Goal: Communication & Community: Share content

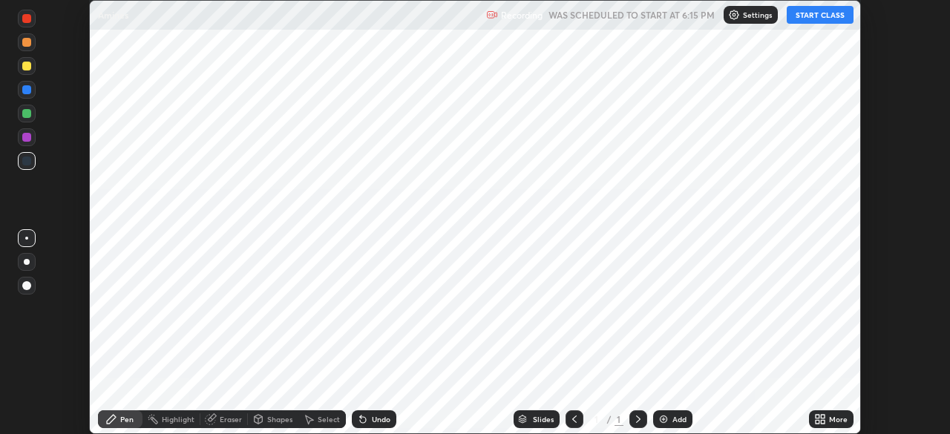
scroll to position [434, 950]
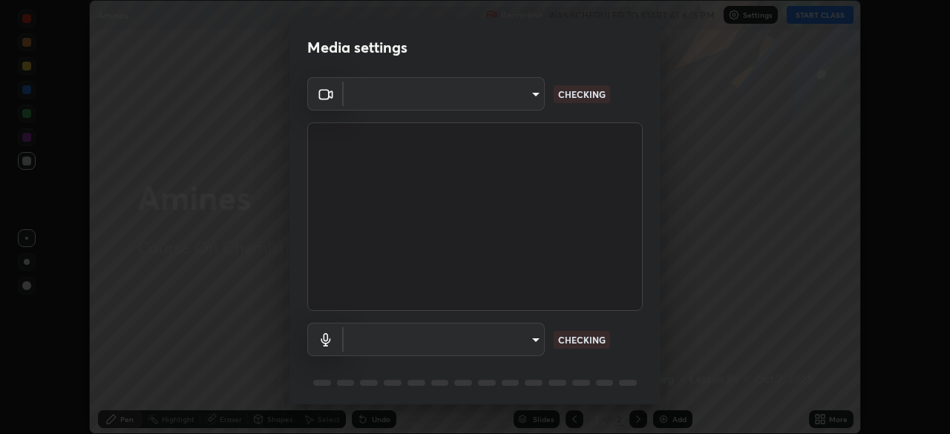
type input "f44939252cec670a7c81aafead478e6b9f15b20a1b8f1ae8dba2619045631b1c"
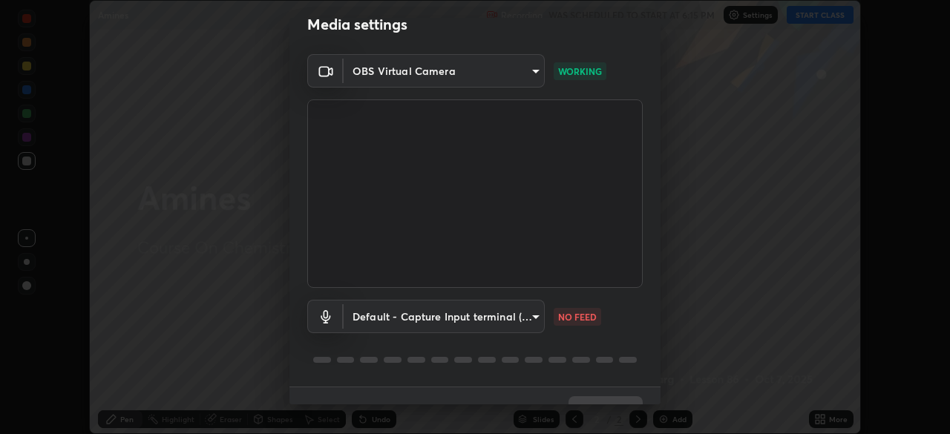
scroll to position [53, 0]
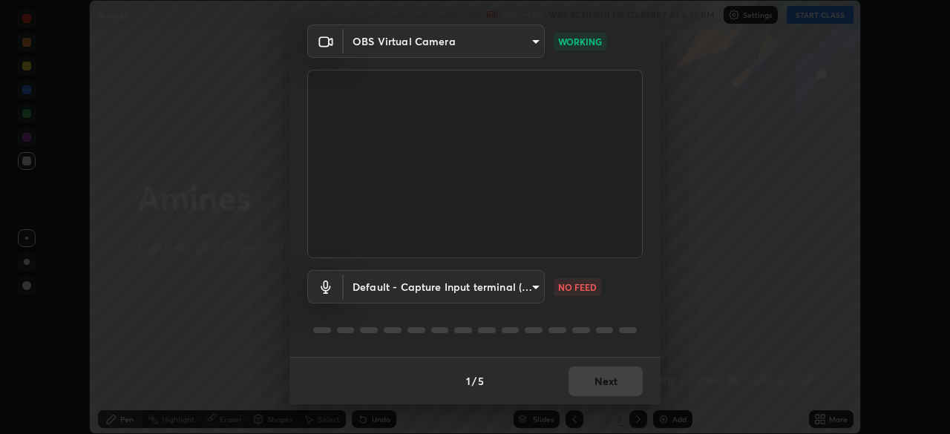
click at [517, 275] on body "Erase all Amines Recording WAS SCHEDULED TO START AT 6:15 PM Settings START CLA…" at bounding box center [475, 217] width 950 height 434
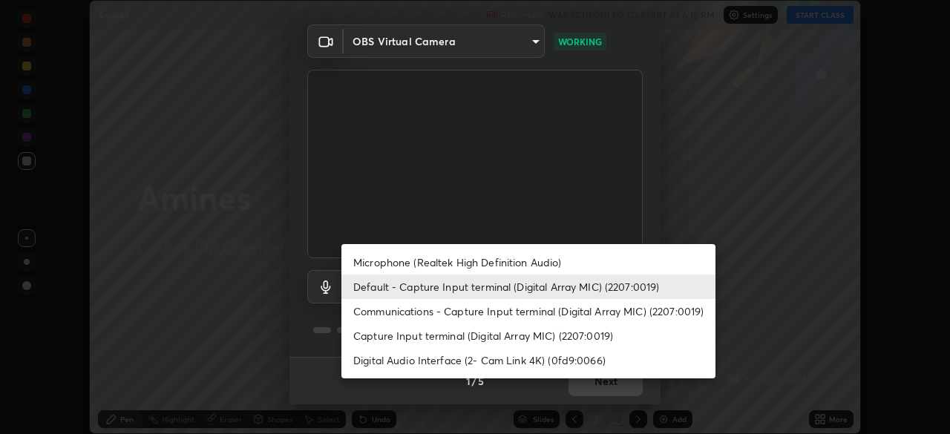
click at [500, 260] on li "Microphone (Realtek High Definition Audio)" at bounding box center [529, 262] width 374 height 25
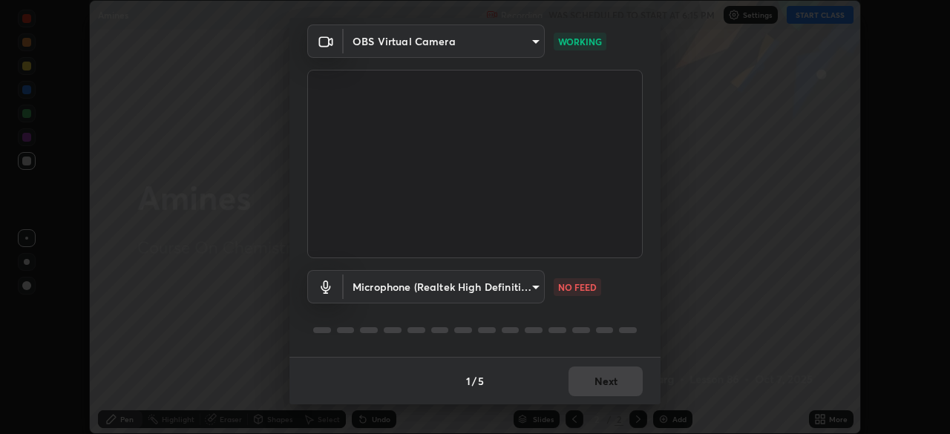
click at [501, 267] on li "Microphone (Realtek High Definition Audio)" at bounding box center [482, 274] width 281 height 14
click at [519, 284] on body "Erase all Amines Recording WAS SCHEDULED TO START AT 6:15 PM Settings START CLA…" at bounding box center [475, 217] width 950 height 434
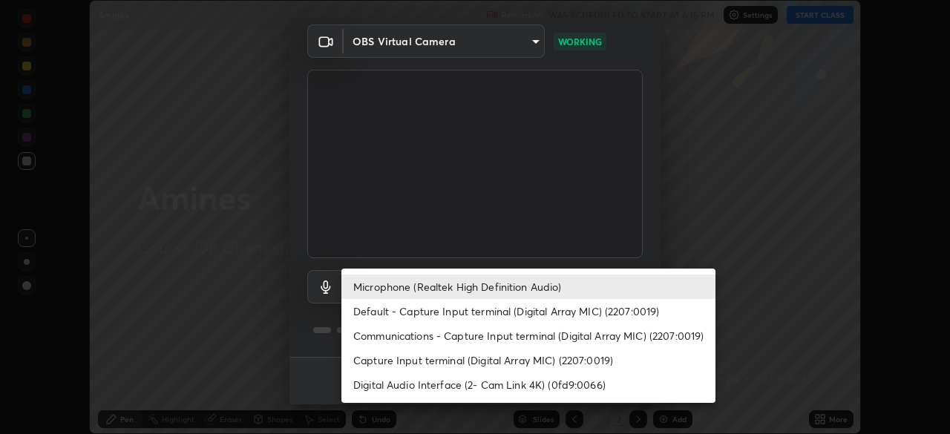
click at [477, 309] on li "Default - Capture Input terminal (Digital Array MIC) (2207:0019)" at bounding box center [529, 311] width 374 height 25
type input "default"
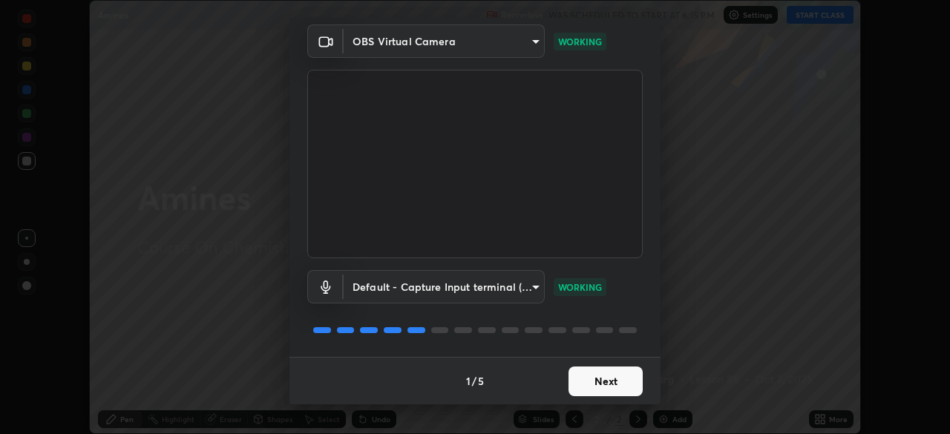
click at [600, 389] on button "Next" at bounding box center [606, 382] width 74 height 30
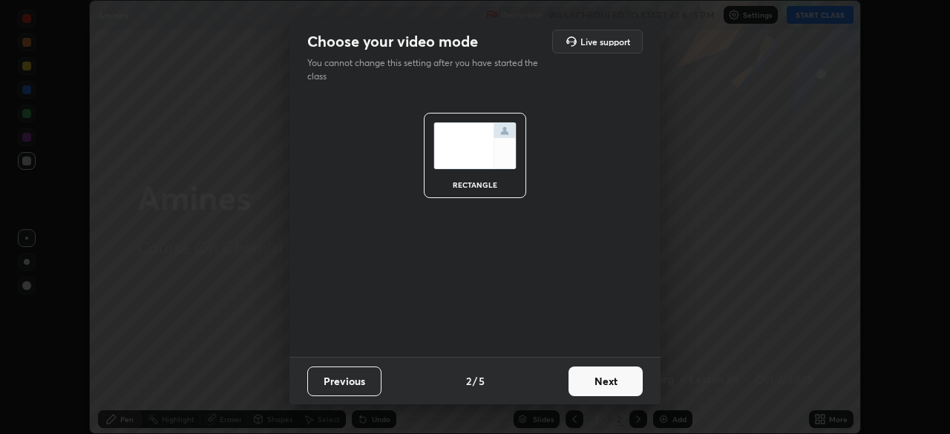
click at [598, 385] on button "Next" at bounding box center [606, 382] width 74 height 30
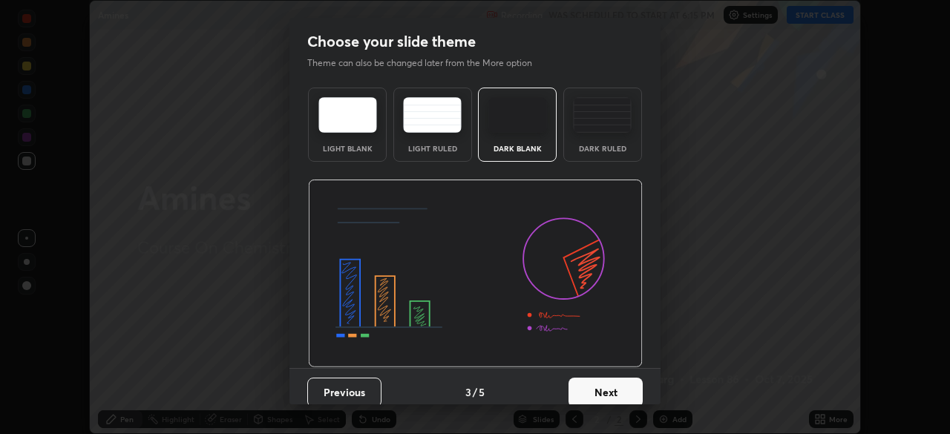
click at [604, 385] on button "Next" at bounding box center [606, 393] width 74 height 30
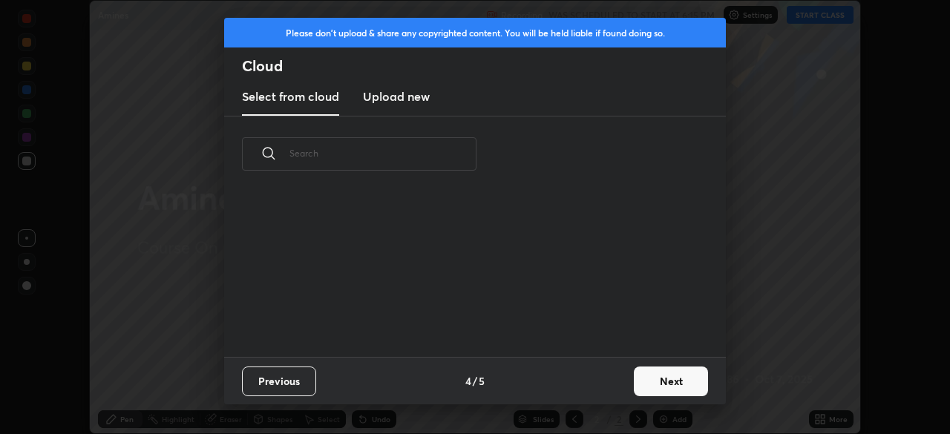
click at [599, 383] on div "Previous 4 / 5 Next" at bounding box center [475, 381] width 502 height 48
click at [648, 375] on button "Next" at bounding box center [671, 382] width 74 height 30
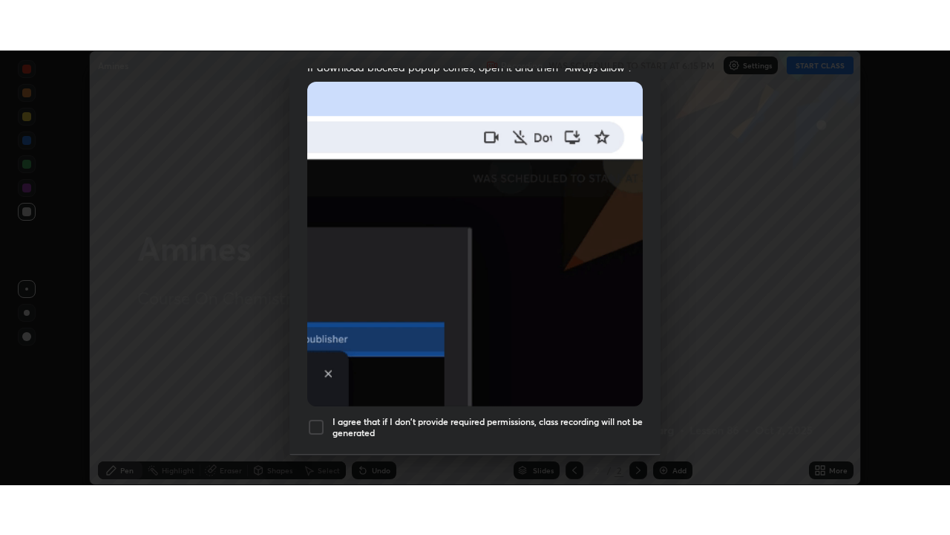
scroll to position [356, 0]
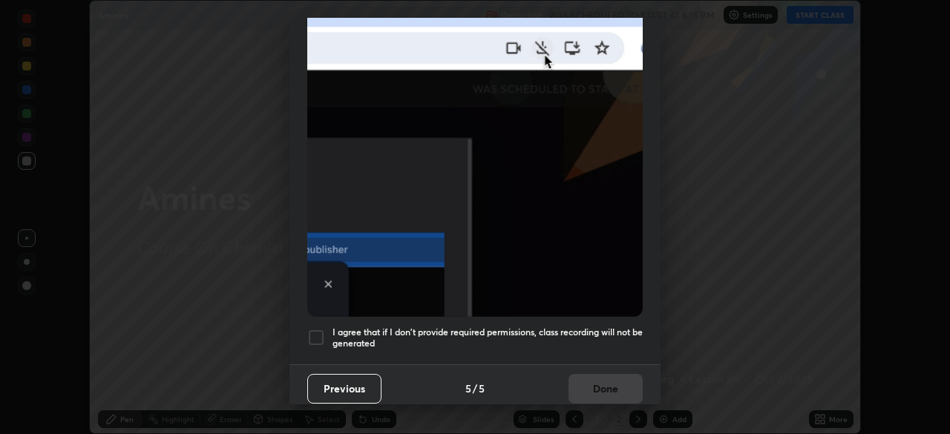
click at [319, 329] on div at bounding box center [316, 338] width 18 height 18
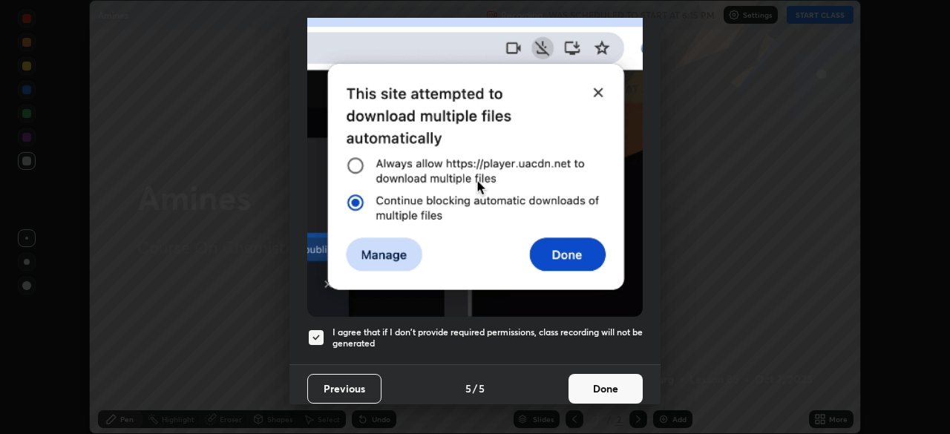
click at [589, 379] on button "Done" at bounding box center [606, 389] width 74 height 30
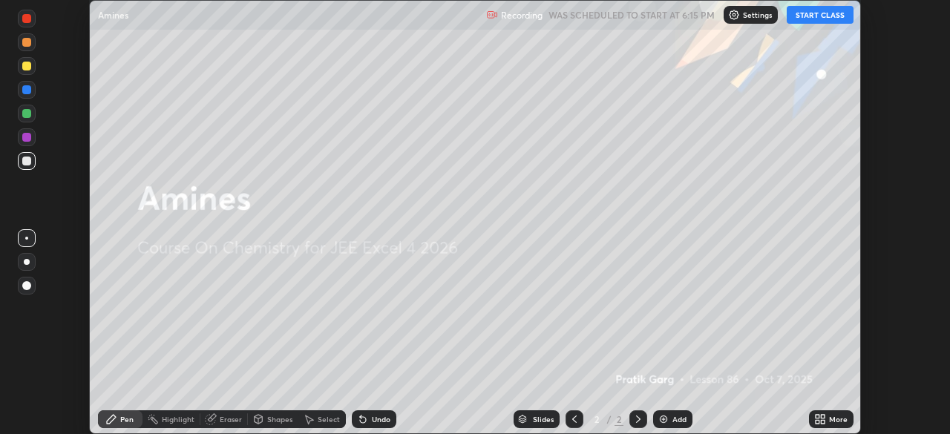
click at [817, 12] on button "START CLASS" at bounding box center [820, 15] width 67 height 18
click at [815, 412] on div "More" at bounding box center [831, 420] width 45 height 18
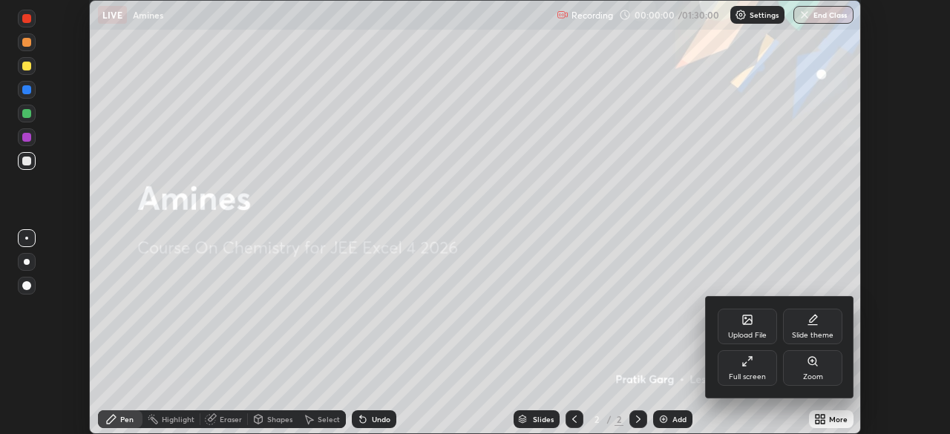
click at [750, 359] on icon at bounding box center [750, 359] width 4 height 4
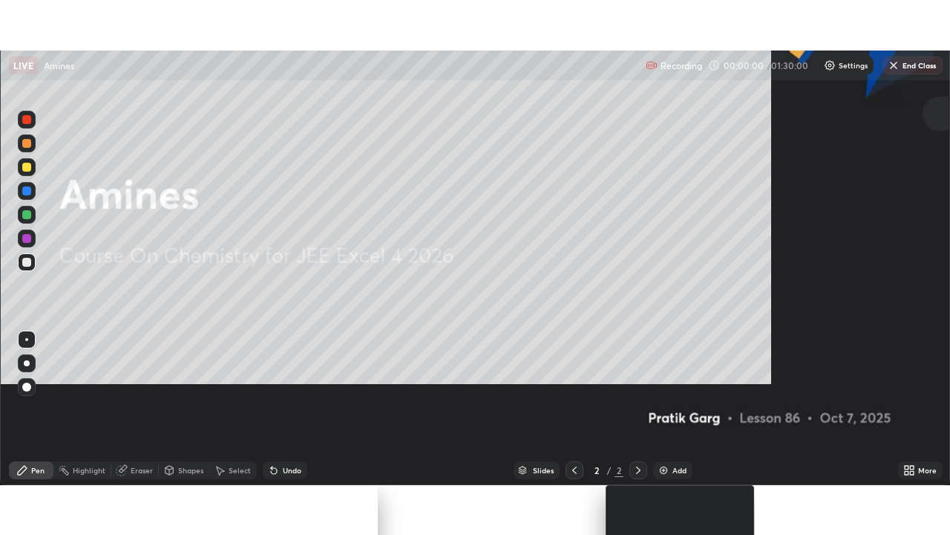
scroll to position [535, 950]
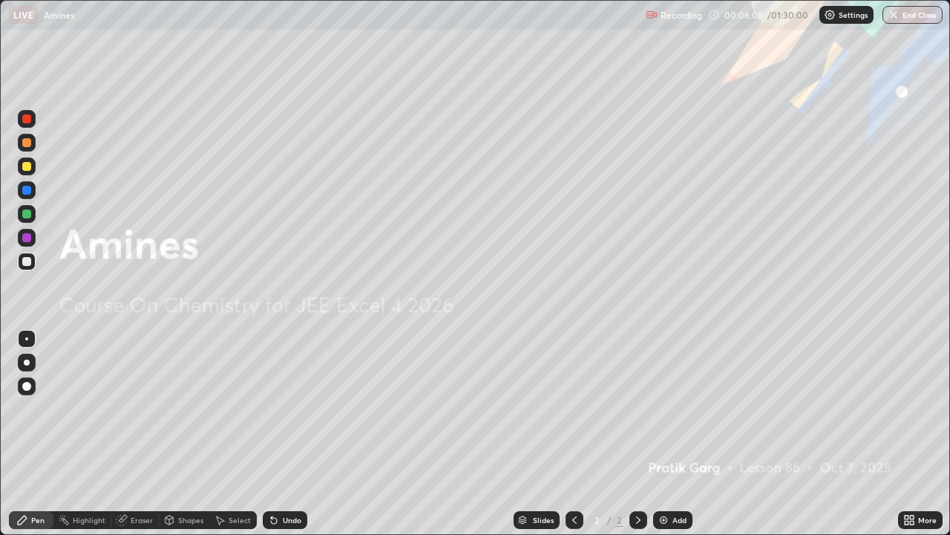
click at [673, 434] on div "Add" at bounding box center [680, 519] width 14 height 7
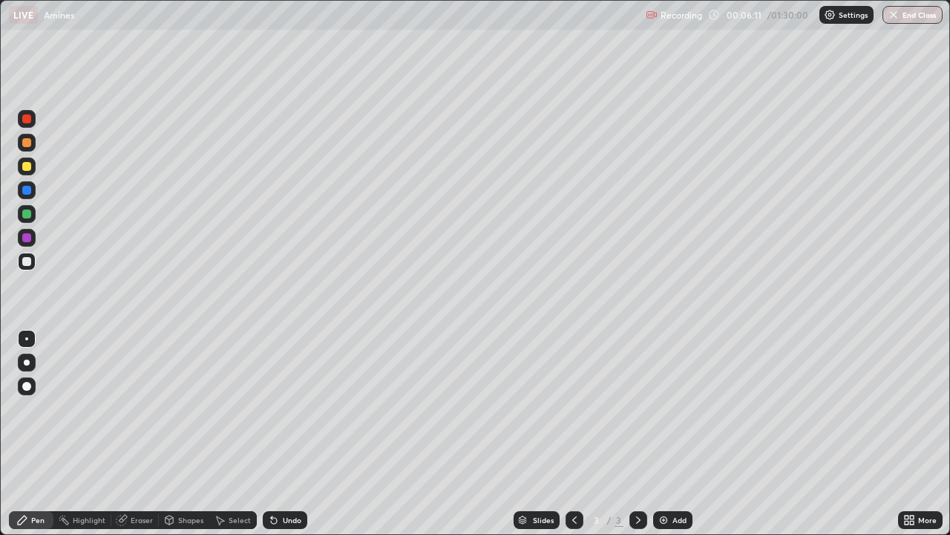
click at [30, 144] on div at bounding box center [26, 142] width 9 height 9
click at [690, 434] on div "Slides 3 / 3 Add" at bounding box center [602, 520] width 591 height 30
click at [683, 434] on div "Add" at bounding box center [680, 519] width 14 height 7
click at [277, 434] on icon at bounding box center [274, 520] width 12 height 12
click at [674, 434] on div "Add" at bounding box center [672, 520] width 39 height 18
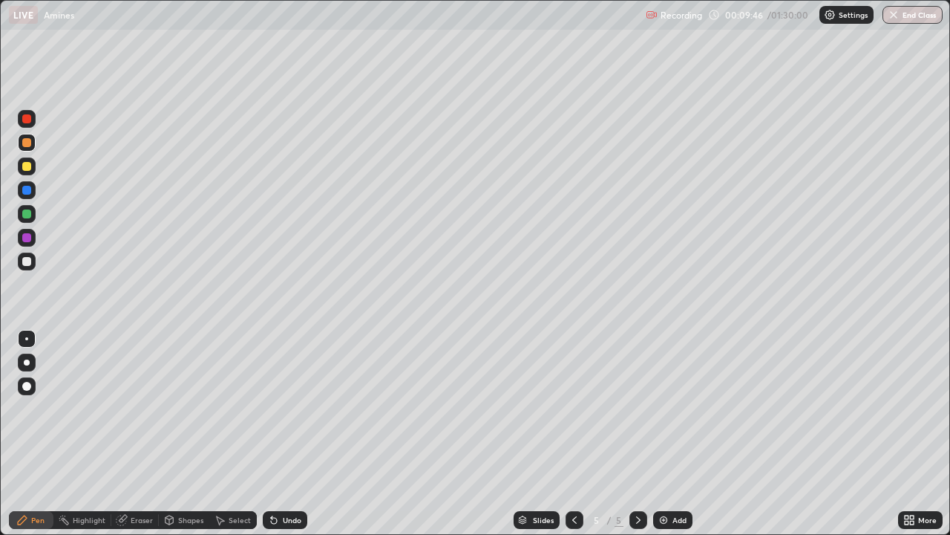
click at [295, 434] on div "Undo" at bounding box center [285, 520] width 45 height 18
click at [292, 434] on div "Undo" at bounding box center [285, 520] width 45 height 18
click at [285, 434] on div "Undo" at bounding box center [285, 520] width 45 height 18
click at [287, 434] on div "Undo" at bounding box center [285, 520] width 45 height 18
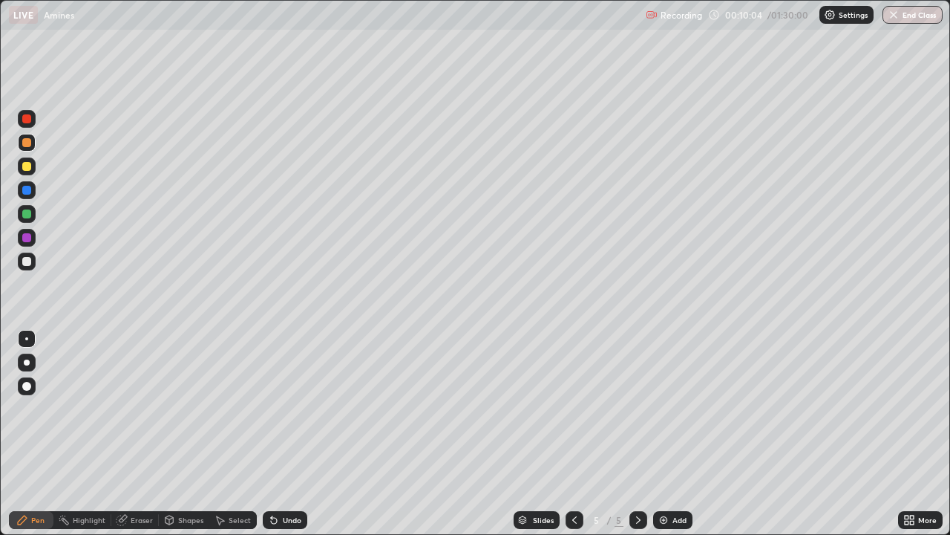
click at [24, 206] on div at bounding box center [27, 214] width 18 height 18
click at [685, 434] on div "Add" at bounding box center [680, 519] width 14 height 7
click at [670, 434] on div "Add" at bounding box center [672, 520] width 39 height 18
click at [27, 170] on div at bounding box center [26, 166] width 9 height 9
click at [140, 434] on div "Eraser" at bounding box center [142, 519] width 22 height 7
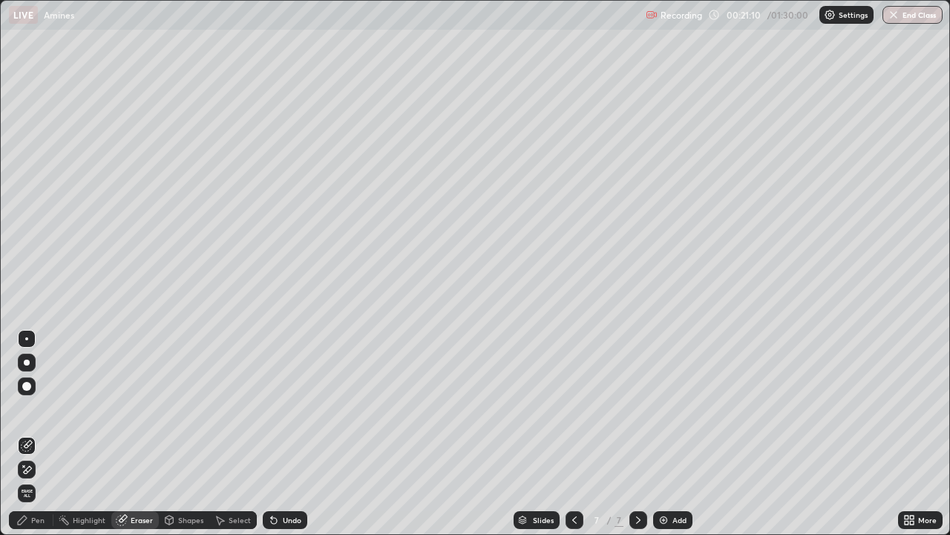
click at [34, 434] on div "Pen" at bounding box center [31, 520] width 45 height 18
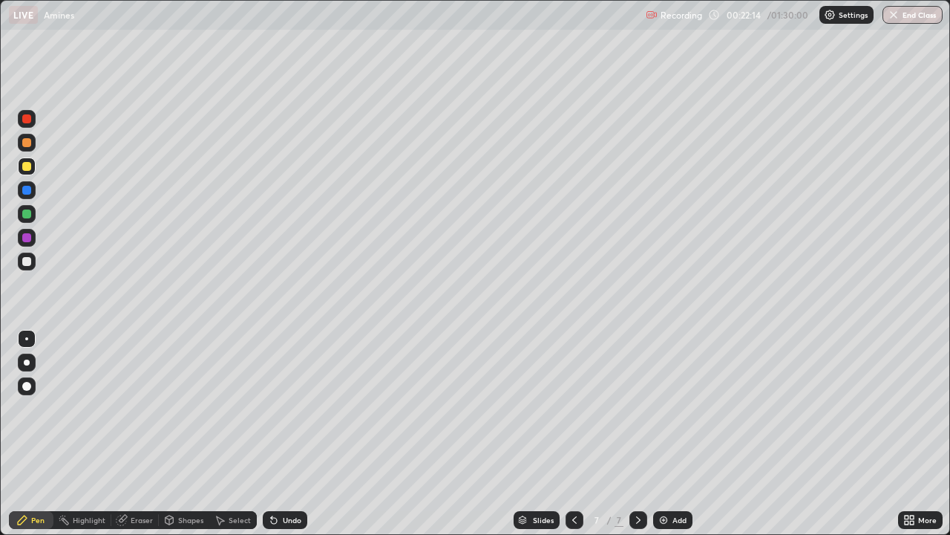
click at [132, 434] on div "Eraser" at bounding box center [142, 519] width 22 height 7
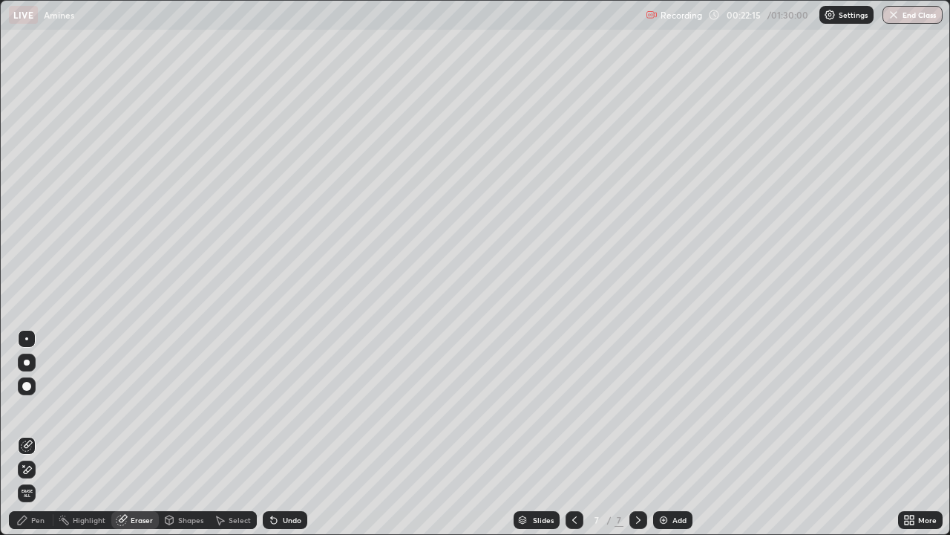
click at [26, 434] on icon at bounding box center [27, 446] width 12 height 12
click at [24, 434] on icon at bounding box center [23, 465] width 1 height 1
click at [20, 434] on span "Erase all" at bounding box center [27, 493] width 16 height 9
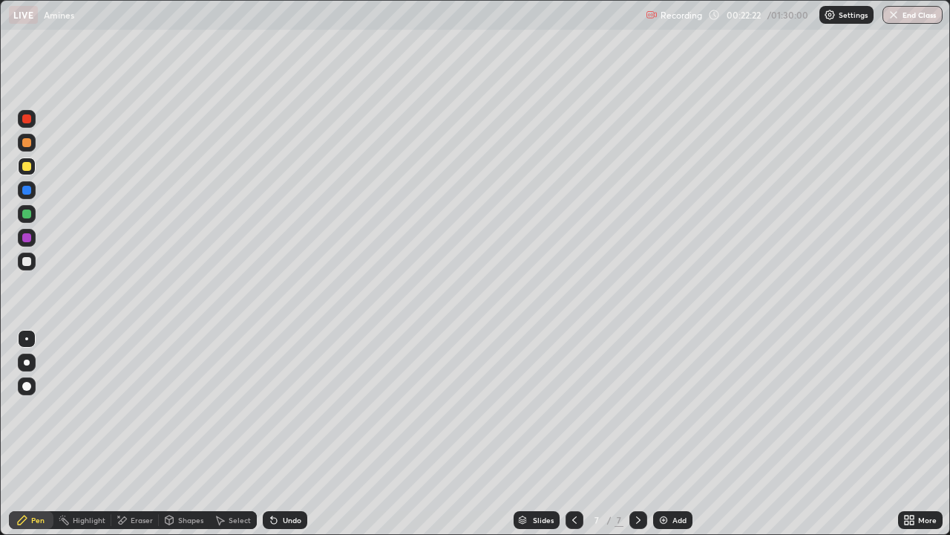
click at [273, 434] on div "Undo" at bounding box center [285, 520] width 45 height 18
click at [271, 434] on icon at bounding box center [271, 516] width 1 height 1
click at [574, 434] on icon at bounding box center [574, 519] width 4 height 7
click at [637, 434] on icon at bounding box center [639, 520] width 12 height 12
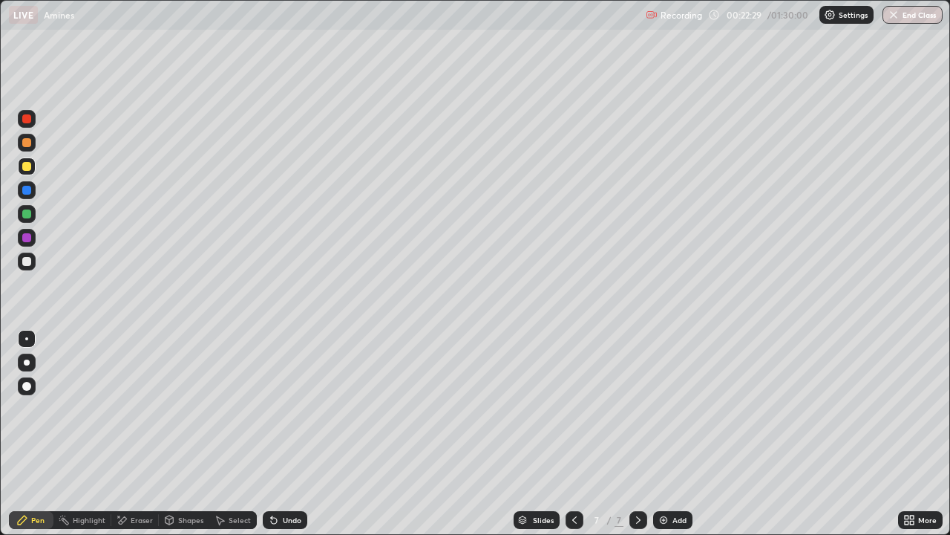
click at [293, 434] on div "Undo" at bounding box center [292, 519] width 19 height 7
click at [291, 434] on div "Undo" at bounding box center [292, 519] width 19 height 7
click at [288, 434] on div "Undo" at bounding box center [292, 519] width 19 height 7
click at [290, 434] on div "Undo" at bounding box center [292, 519] width 19 height 7
click at [291, 434] on div "Undo" at bounding box center [292, 519] width 19 height 7
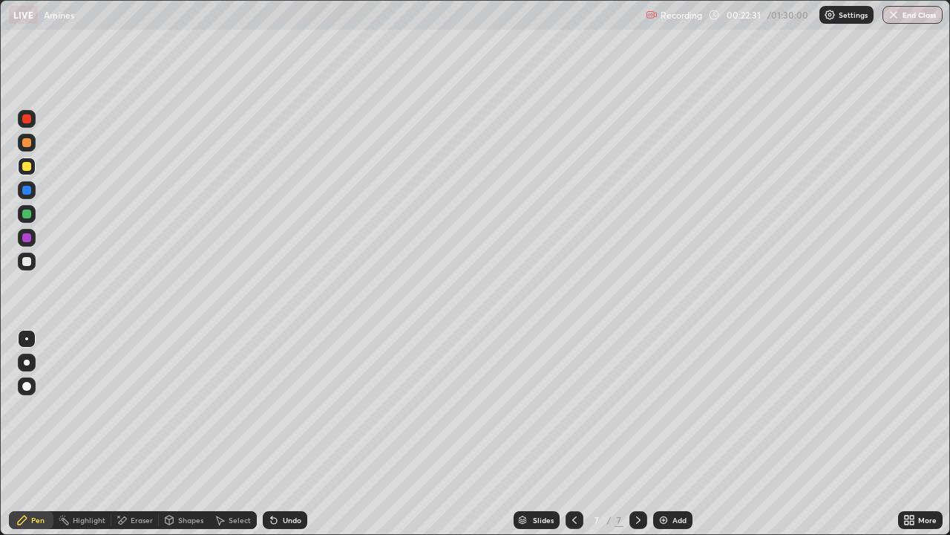
click at [293, 434] on div "Undo" at bounding box center [292, 519] width 19 height 7
click at [297, 434] on div "Undo" at bounding box center [285, 520] width 45 height 18
click at [296, 434] on div "Undo" at bounding box center [292, 519] width 19 height 7
click at [294, 434] on div "Undo" at bounding box center [292, 519] width 19 height 7
click at [292, 434] on div "Undo" at bounding box center [292, 519] width 19 height 7
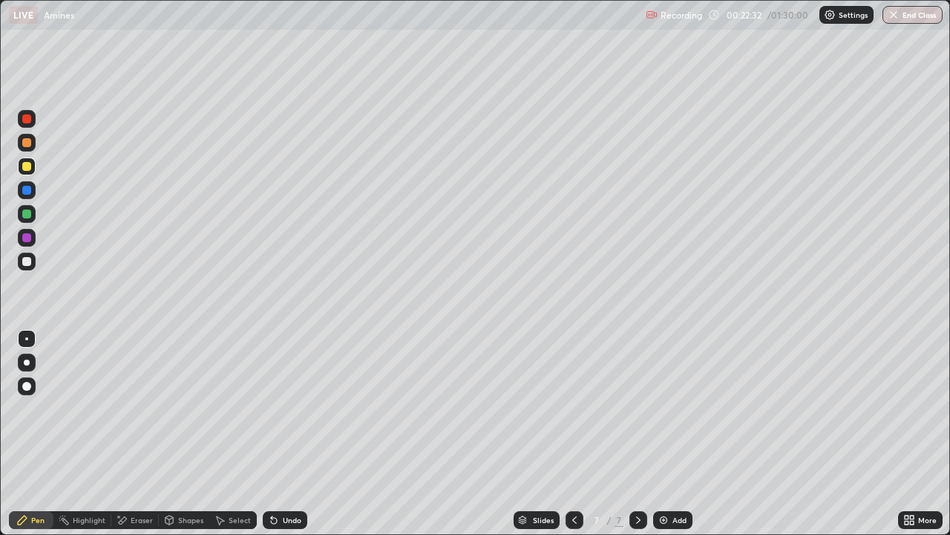
click at [295, 434] on div "Undo" at bounding box center [292, 519] width 19 height 7
click at [296, 434] on div "Undo" at bounding box center [292, 519] width 19 height 7
click at [298, 434] on div "Undo" at bounding box center [292, 519] width 19 height 7
click at [685, 434] on div "Add" at bounding box center [672, 520] width 39 height 18
click at [293, 434] on div "Undo" at bounding box center [285, 520] width 45 height 18
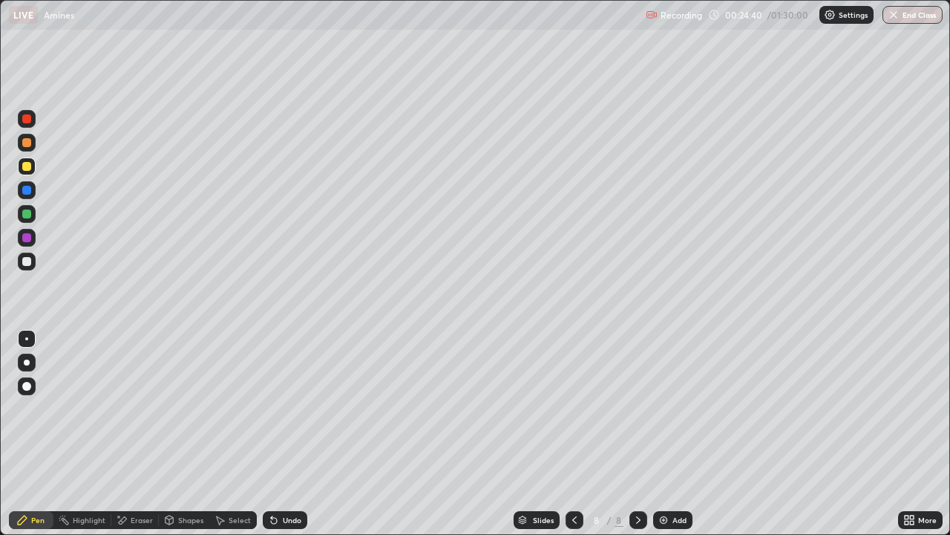
click at [301, 434] on div "Undo" at bounding box center [285, 520] width 45 height 18
click at [303, 434] on div "Undo" at bounding box center [285, 520] width 45 height 18
click at [299, 434] on div "Undo" at bounding box center [285, 520] width 45 height 18
click at [300, 434] on div "Undo" at bounding box center [285, 520] width 45 height 18
click at [296, 434] on div "Undo" at bounding box center [285, 520] width 45 height 18
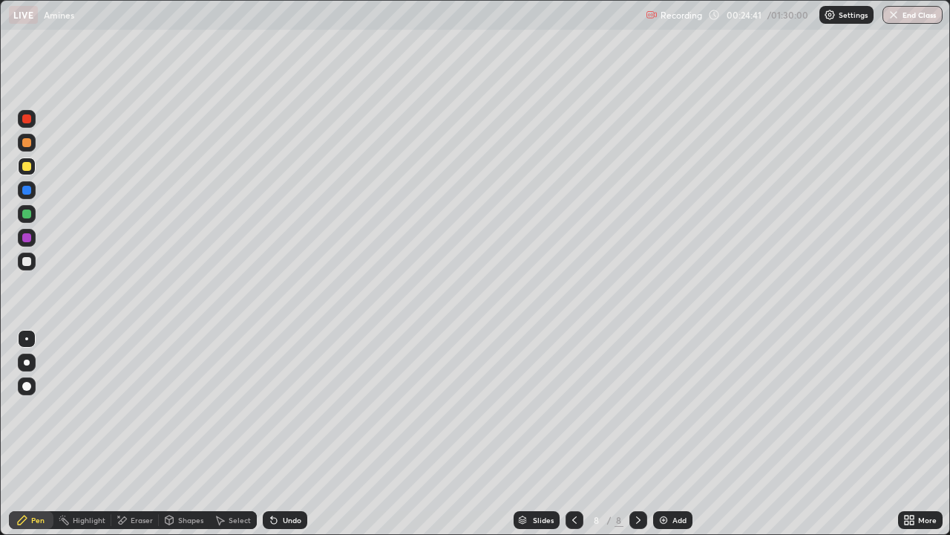
click at [290, 434] on div "Undo" at bounding box center [285, 520] width 45 height 18
click at [288, 434] on div "Undo" at bounding box center [285, 520] width 45 height 18
click at [573, 434] on icon at bounding box center [575, 520] width 12 height 12
click at [575, 434] on icon at bounding box center [575, 520] width 12 height 12
click at [643, 434] on div at bounding box center [639, 520] width 18 height 18
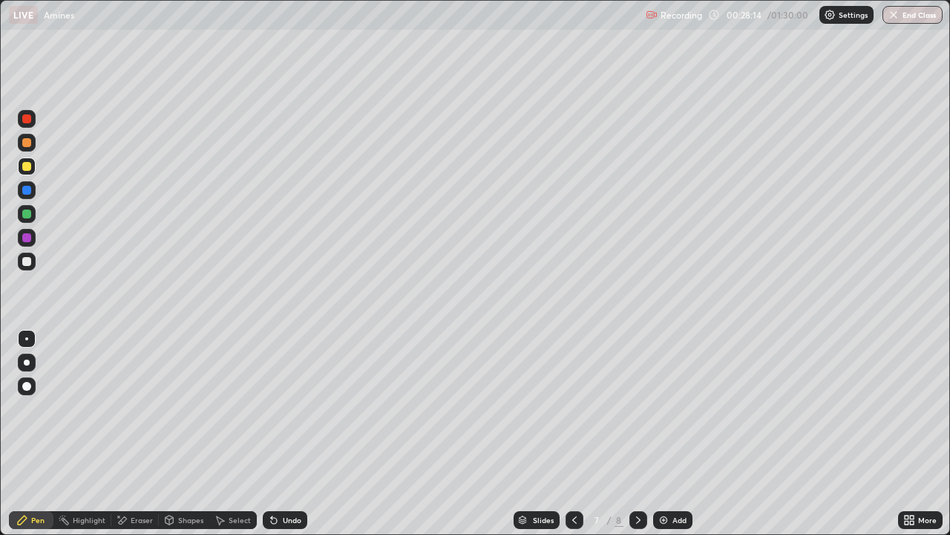
click at [645, 434] on div at bounding box center [639, 520] width 18 height 30
click at [675, 434] on div "Add" at bounding box center [680, 519] width 14 height 7
click at [287, 434] on div "Undo" at bounding box center [292, 519] width 19 height 7
click at [283, 434] on div "Undo" at bounding box center [292, 519] width 19 height 7
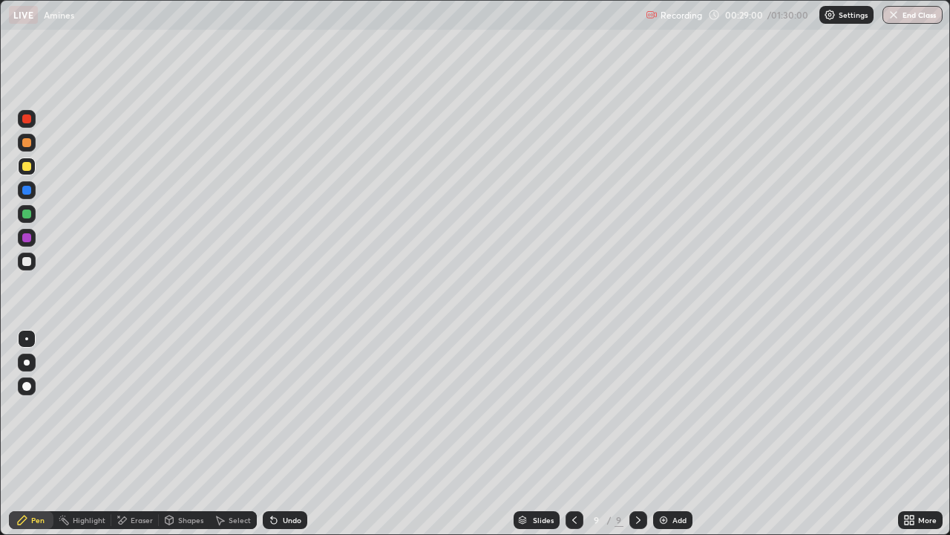
click at [284, 434] on div "Undo" at bounding box center [285, 520] width 45 height 18
click at [671, 434] on div "Add" at bounding box center [672, 520] width 39 height 18
click at [33, 189] on div at bounding box center [27, 190] width 18 height 18
click at [30, 142] on div at bounding box center [26, 142] width 9 height 9
click at [25, 141] on div at bounding box center [26, 142] width 9 height 9
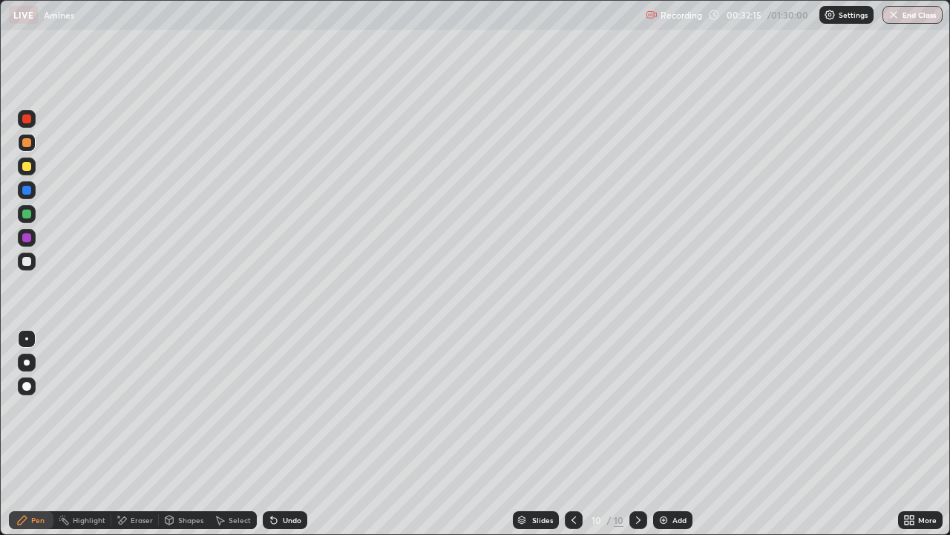
click at [26, 169] on div at bounding box center [26, 166] width 9 height 9
click at [675, 434] on div "Add" at bounding box center [680, 519] width 14 height 7
click at [26, 164] on div at bounding box center [26, 166] width 9 height 9
click at [22, 143] on div at bounding box center [26, 142] width 9 height 9
click at [667, 434] on img at bounding box center [664, 520] width 12 height 12
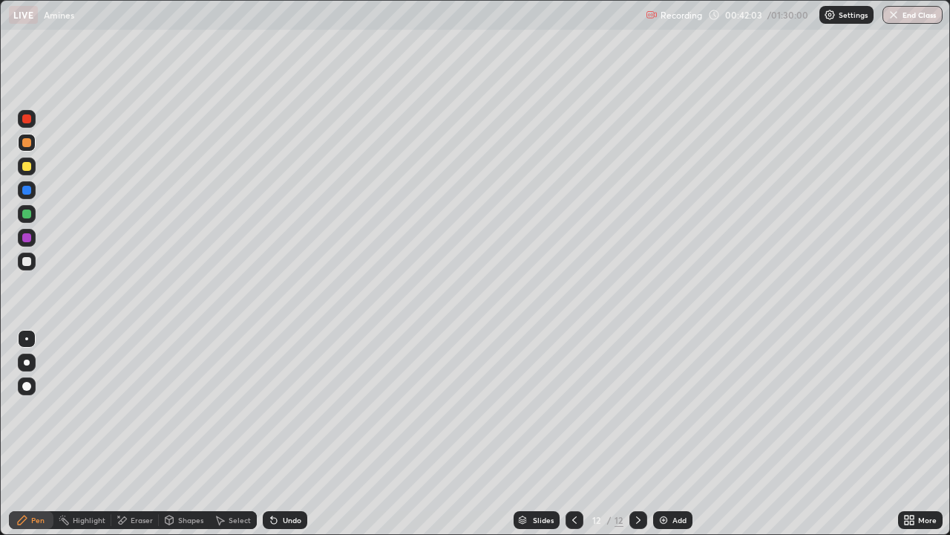
click at [283, 434] on div "Undo" at bounding box center [292, 519] width 19 height 7
click at [677, 434] on div "Add" at bounding box center [680, 519] width 14 height 7
click at [27, 262] on div at bounding box center [26, 261] width 9 height 9
click at [678, 434] on div "Add" at bounding box center [672, 520] width 39 height 18
click at [577, 434] on div at bounding box center [575, 520] width 18 height 18
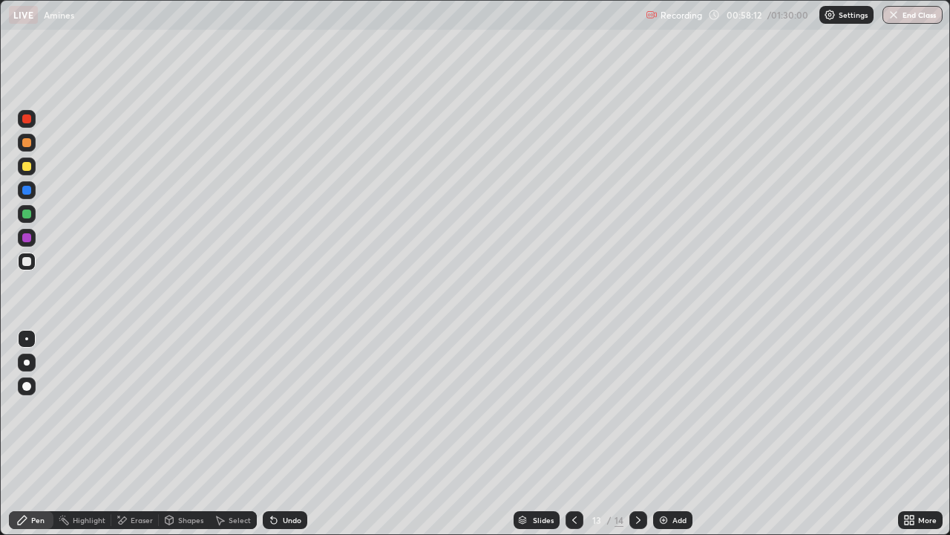
click at [637, 434] on icon at bounding box center [639, 520] width 12 height 12
click at [673, 434] on div "Add" at bounding box center [672, 520] width 39 height 18
click at [27, 143] on div at bounding box center [26, 142] width 9 height 9
click at [891, 20] on img "button" at bounding box center [894, 15] width 12 height 12
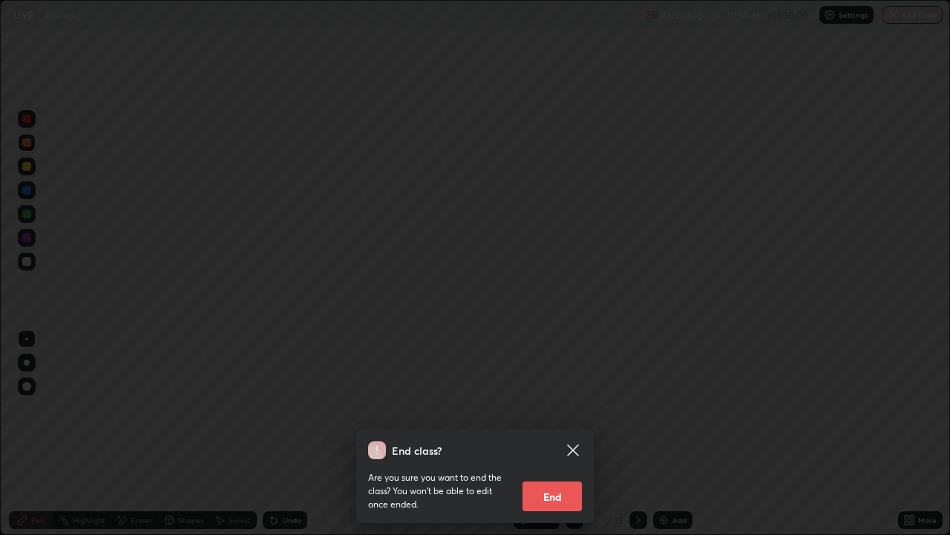
click at [539, 434] on button "End" at bounding box center [552, 496] width 59 height 30
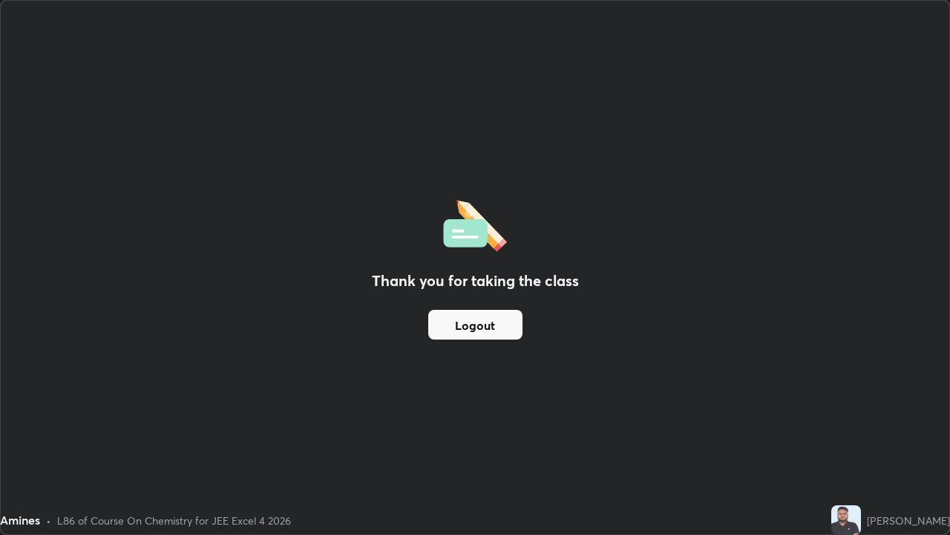
click at [479, 327] on button "Logout" at bounding box center [475, 325] width 94 height 30
